Goal: Answer question/provide support

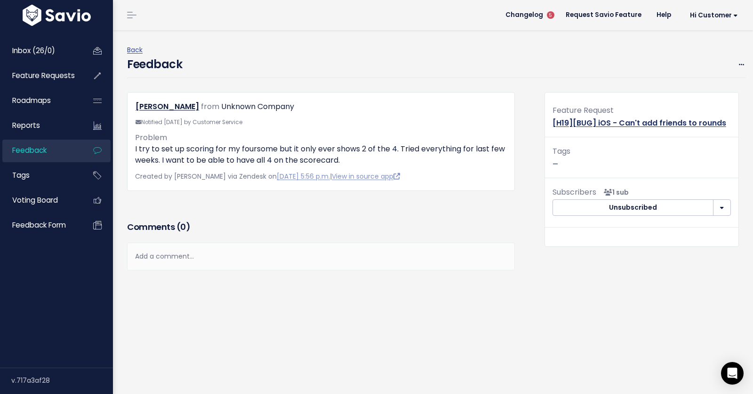
click at [605, 119] on link "[H19][BUG] iOS - Can't add friends to rounds" at bounding box center [639, 123] width 174 height 11
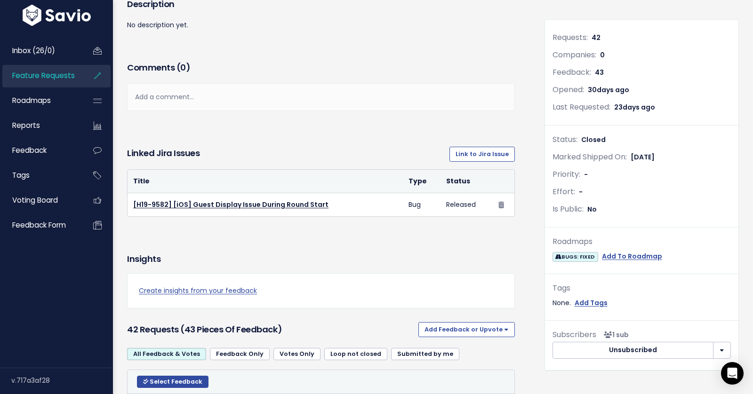
scroll to position [119, 0]
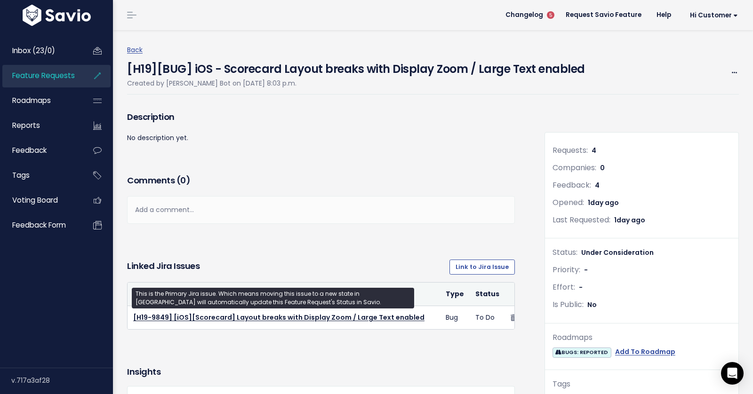
scroll to position [83, 0]
